Goal: Task Accomplishment & Management: Manage account settings

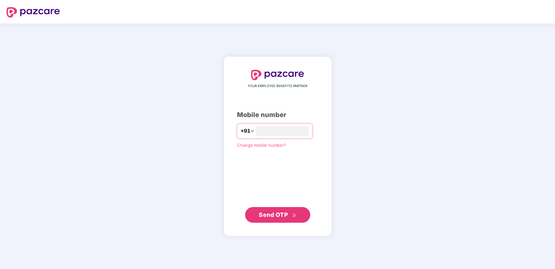
type input "*"
type input "**********"
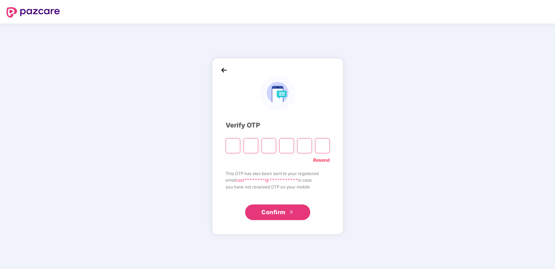
type input "*"
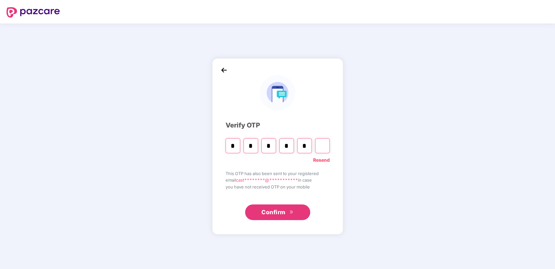
type input "*"
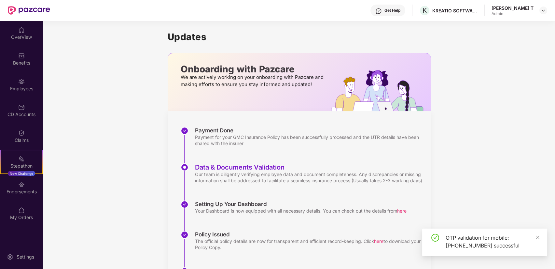
scroll to position [45, 0]
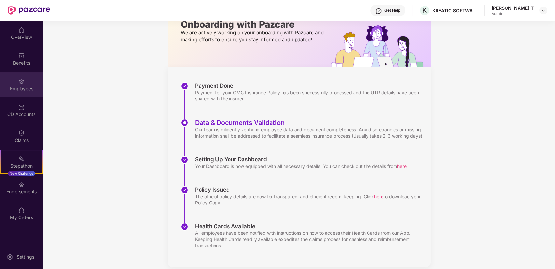
click at [21, 84] on img at bounding box center [21, 81] width 7 height 7
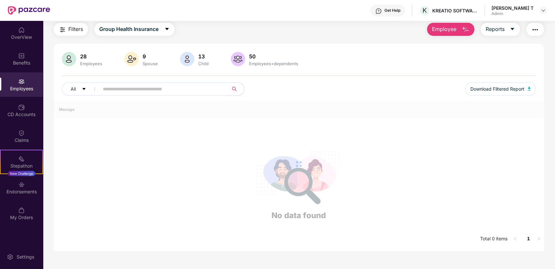
scroll to position [45, 0]
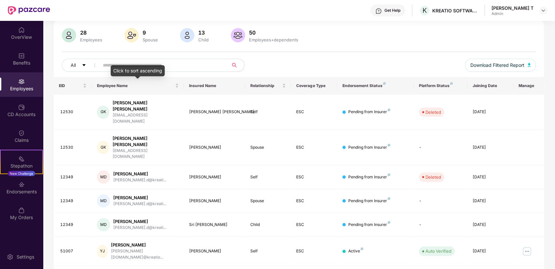
click at [113, 66] on div "Click to sort ascending" at bounding box center [138, 70] width 54 height 11
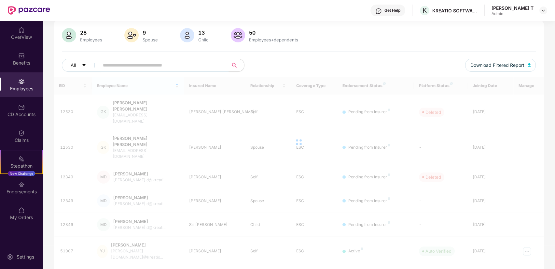
click at [104, 64] on input "text" at bounding box center [161, 65] width 117 height 10
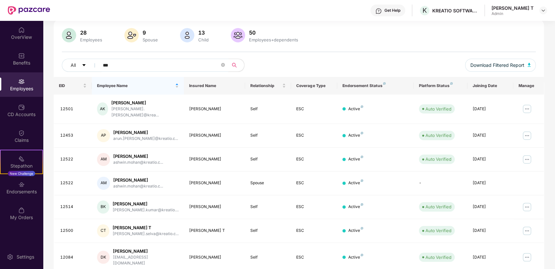
type input "***"
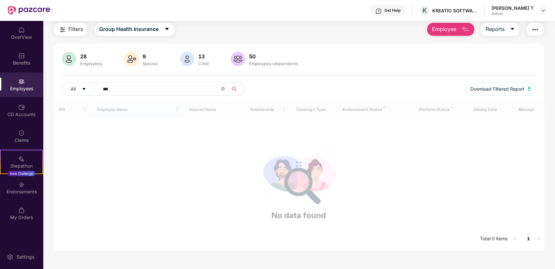
scroll to position [21, 0]
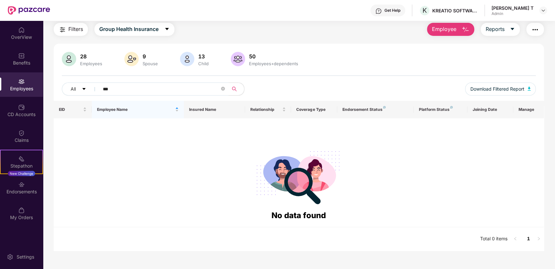
click at [148, 85] on input "***" at bounding box center [161, 89] width 117 height 10
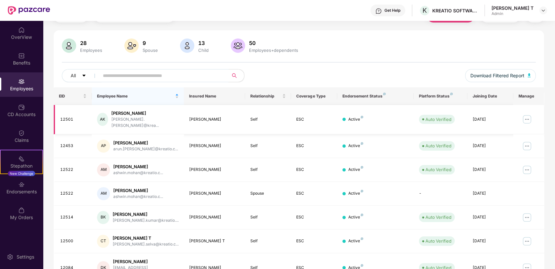
scroll to position [35, 0]
click at [367, 100] on th "Endorsement Status" at bounding box center [376, 96] width 77 height 18
click at [362, 96] on div "Endorsement Status" at bounding box center [376, 95] width 66 height 5
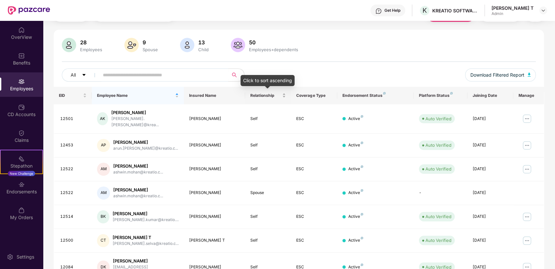
click at [274, 95] on span "Relationship" at bounding box center [266, 95] width 31 height 5
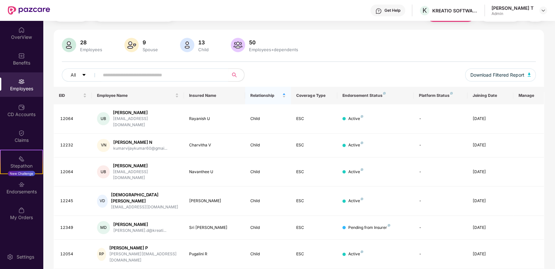
click at [286, 95] on div "Relationship" at bounding box center [269, 95] width 36 height 6
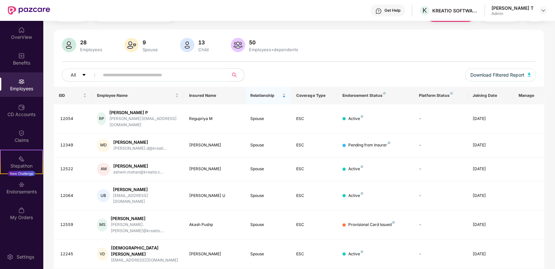
click at [286, 95] on div "Relationship" at bounding box center [269, 95] width 36 height 6
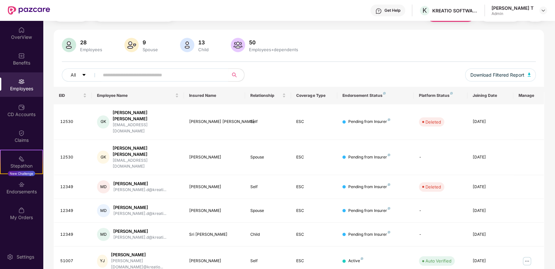
click at [286, 95] on div "Relationship" at bounding box center [269, 95] width 36 height 6
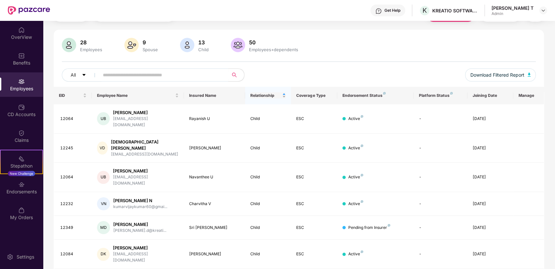
click at [284, 94] on div "Relationship" at bounding box center [269, 95] width 36 height 6
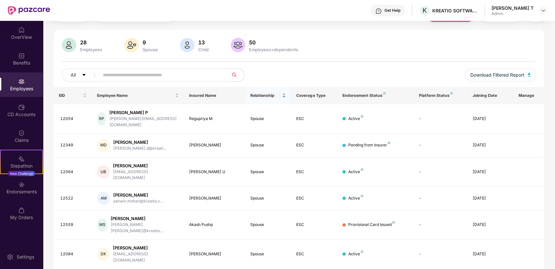
click at [284, 94] on div "Relationship" at bounding box center [269, 95] width 36 height 6
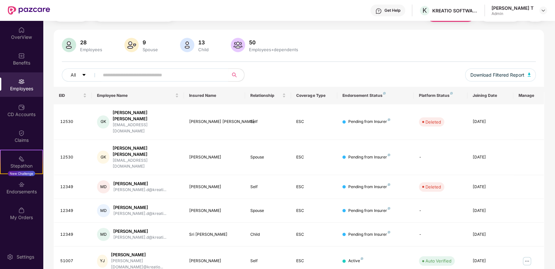
click at [70, 48] on img at bounding box center [69, 45] width 14 height 14
click at [82, 75] on icon "caret-down" at bounding box center [84, 75] width 5 height 5
click at [276, 66] on div "28 Employees 9 Spouse 13 Child [DEMOGRAPHIC_DATA] Employees+dependents All Down…" at bounding box center [299, 62] width 491 height 49
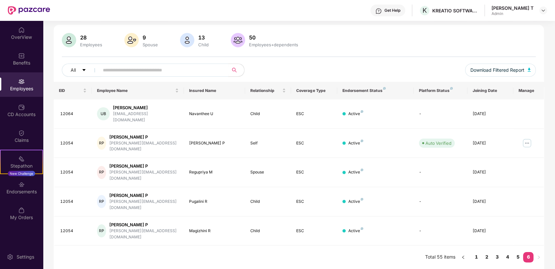
scroll to position [21, 0]
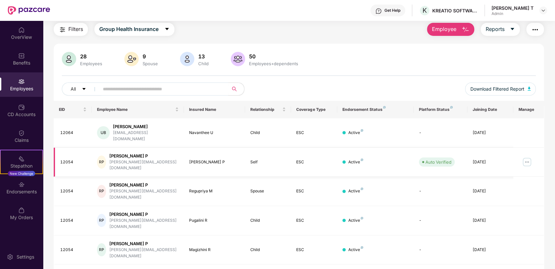
click at [522, 157] on img at bounding box center [527, 162] width 10 height 10
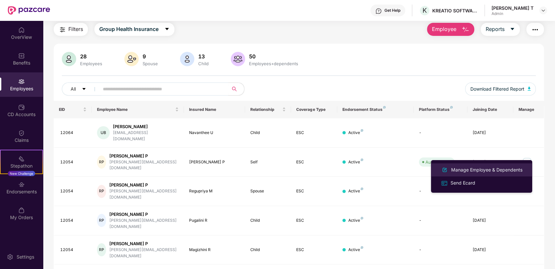
click at [485, 169] on div "Manage Employee & Dependents" at bounding box center [487, 169] width 74 height 7
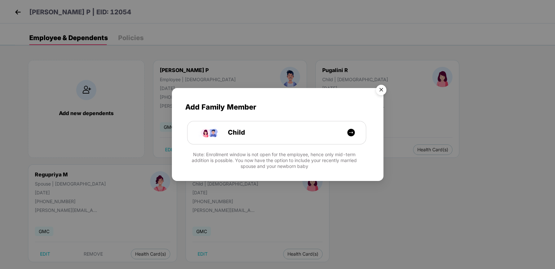
click at [379, 91] on img "Close" at bounding box center [381, 91] width 18 height 18
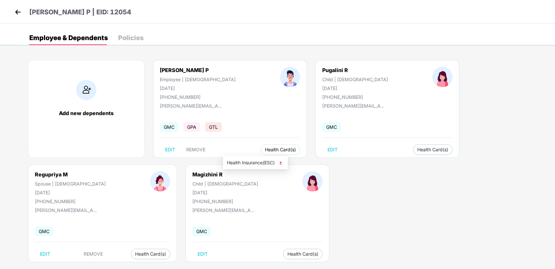
click at [265, 148] on span "Health Card(s)" at bounding box center [280, 149] width 31 height 3
click at [251, 165] on span "Health Insurance(ESC)" at bounding box center [255, 162] width 57 height 7
